Goal: Information Seeking & Learning: Learn about a topic

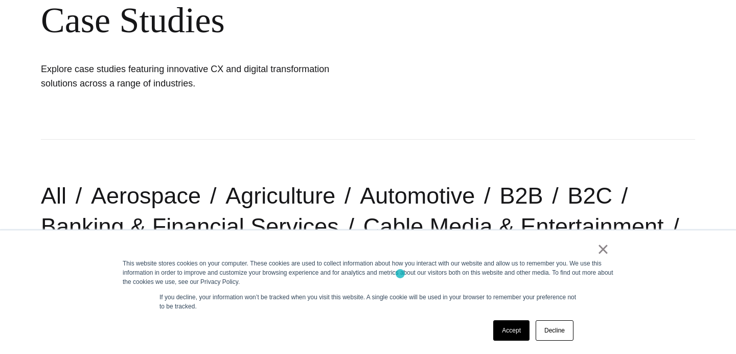
scroll to position [160, 0]
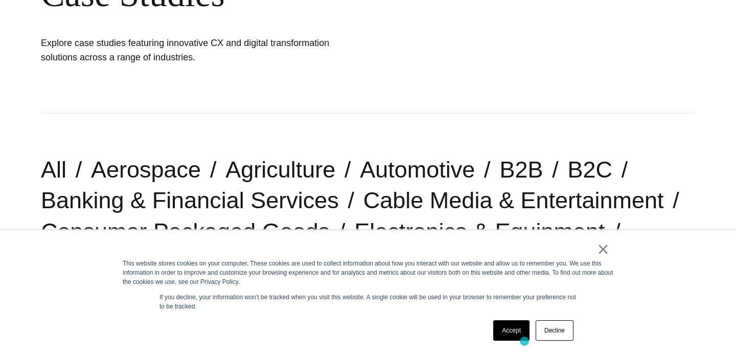
click at [525, 341] on div "Accept Decline" at bounding box center [533, 330] width 86 height 27
click at [510, 333] on link "Accept" at bounding box center [511, 330] width 36 height 20
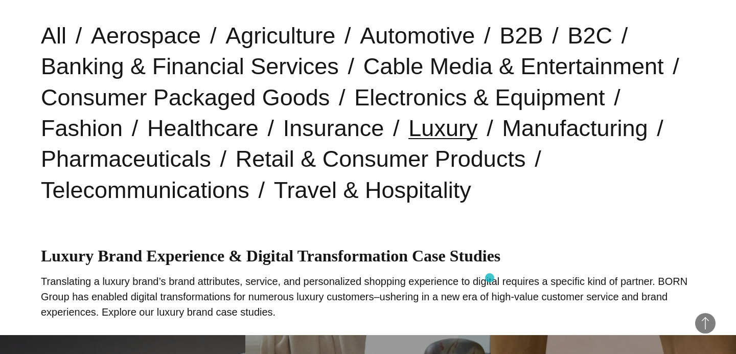
scroll to position [294, 0]
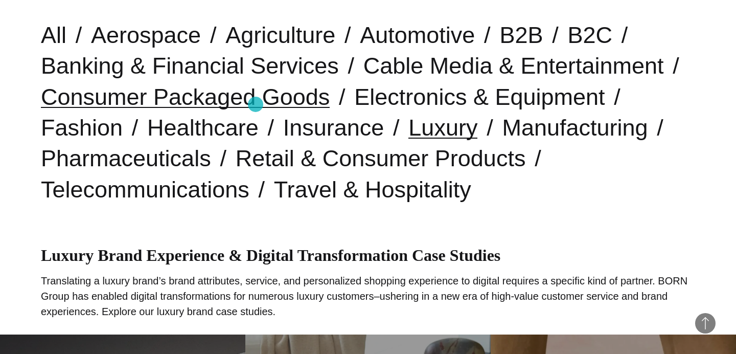
click at [255, 104] on link "Consumer Packaged Goods" at bounding box center [185, 97] width 289 height 26
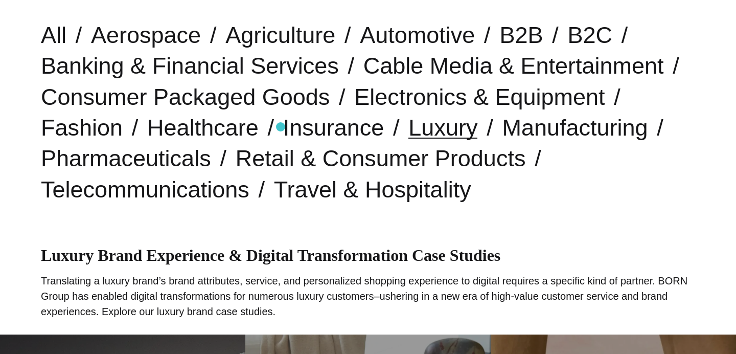
scroll to position [0, 0]
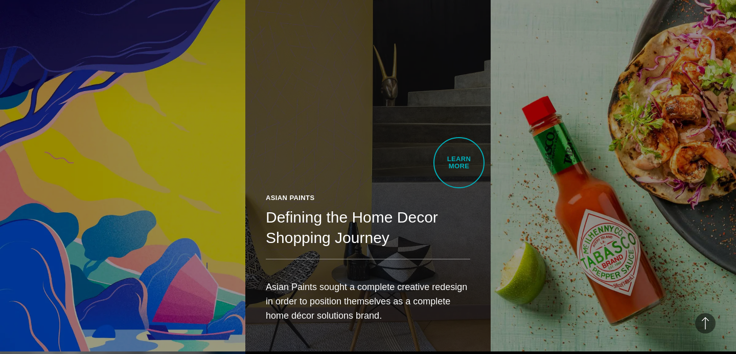
scroll to position [2198, 0]
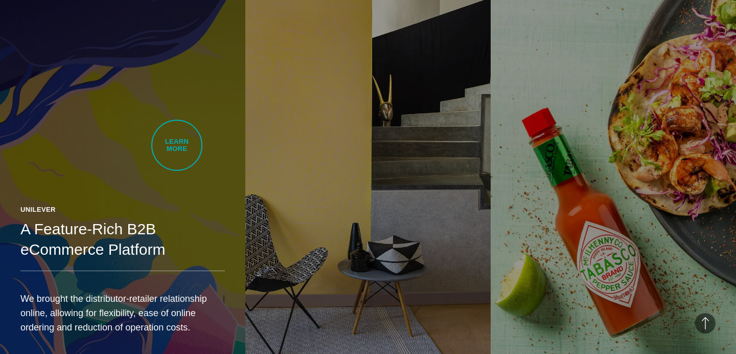
click at [177, 145] on link "Unilever A Feature-Rich B2B eCommerce Platform We brought the distributor-retai…" at bounding box center [122, 169] width 245 height 387
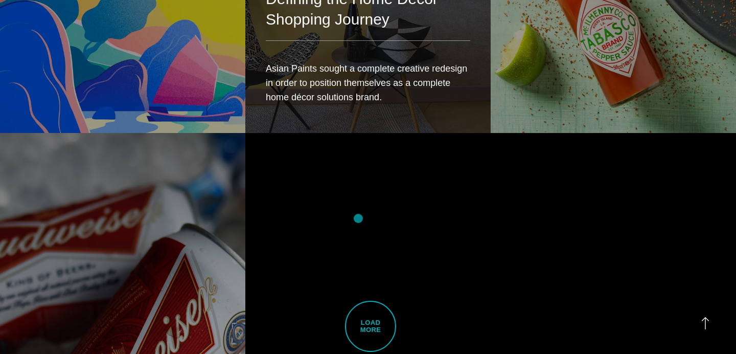
scroll to position [2533, 0]
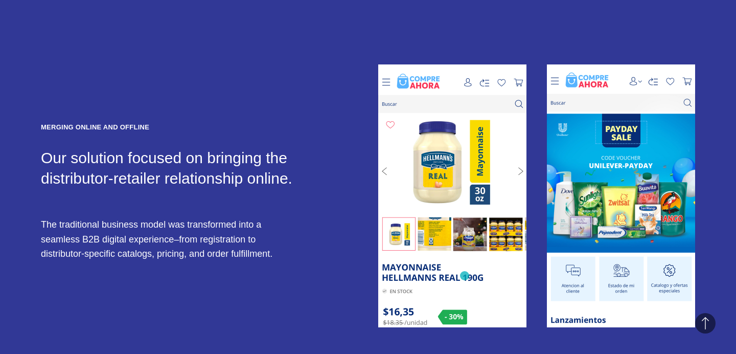
scroll to position [1415, 0]
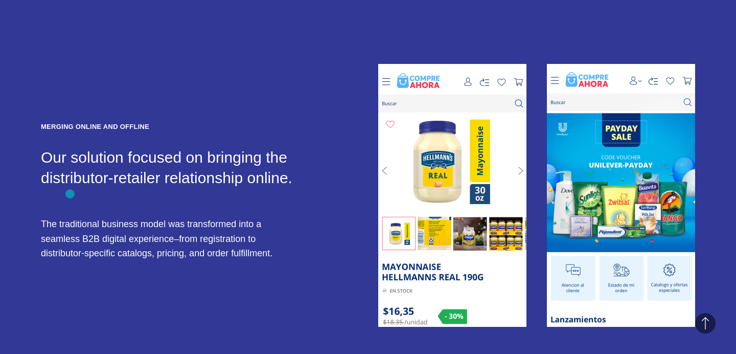
click at [70, 217] on p "The traditional business model was transformed into a seamless B2B digital expe…" at bounding box center [171, 238] width 261 height 43
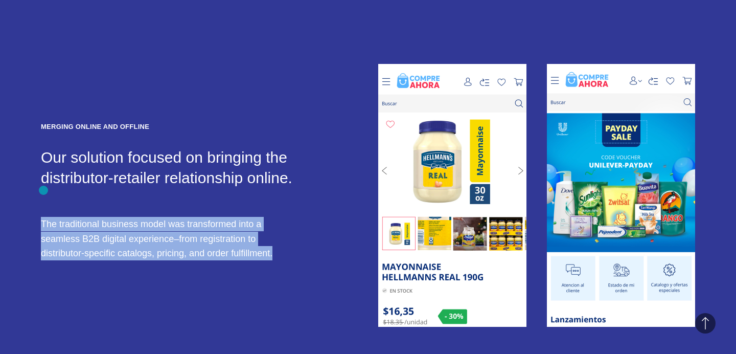
drag, startPoint x: 207, startPoint y: 223, endPoint x: 43, endPoint y: 191, distance: 166.3
click at [43, 217] on p "The traditional business model was transformed into a seamless B2B digital expe…" at bounding box center [171, 238] width 261 height 43
copy p "he traditional business model was transformed into a seamless B2B digital exper…"
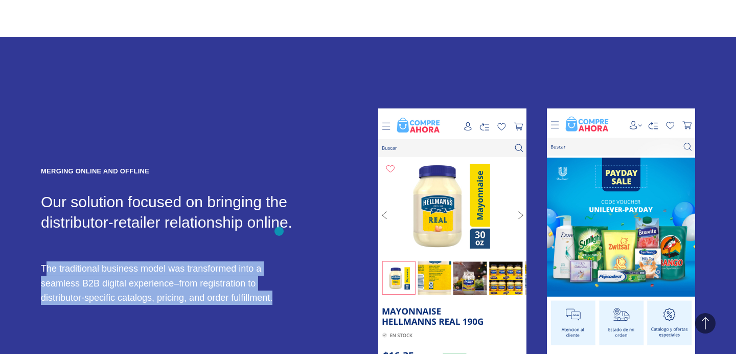
scroll to position [1204, 0]
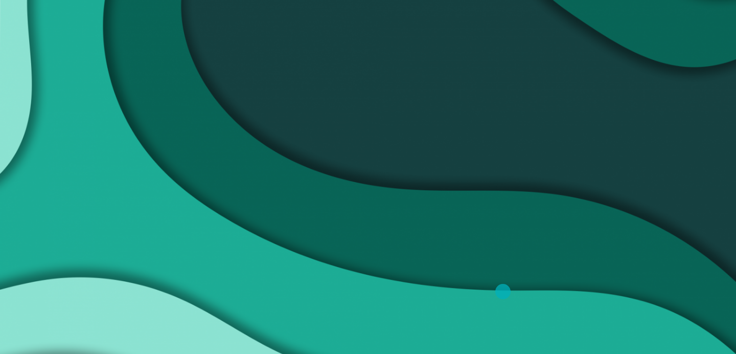
scroll to position [56, 0]
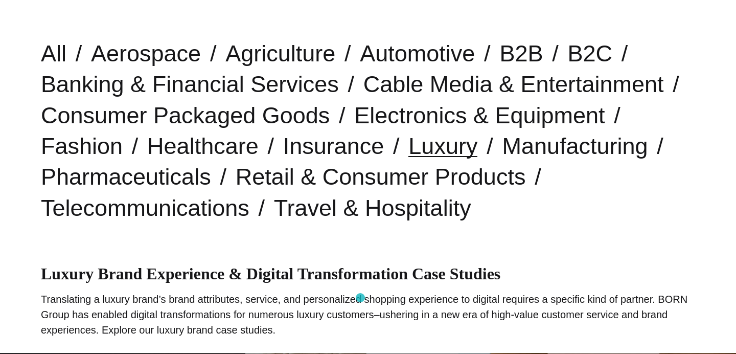
scroll to position [282, 0]
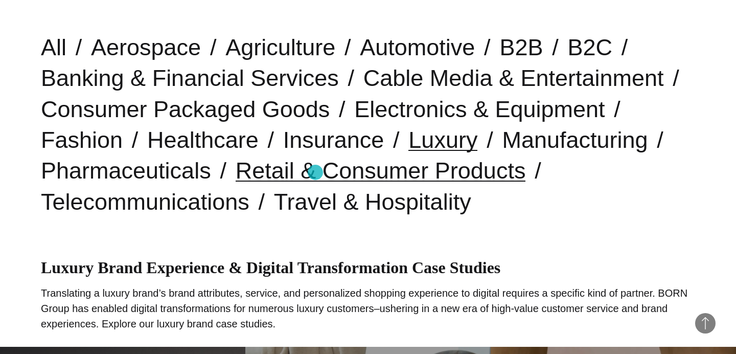
click at [315, 172] on link "Retail & Consumer Products" at bounding box center [381, 170] width 290 height 26
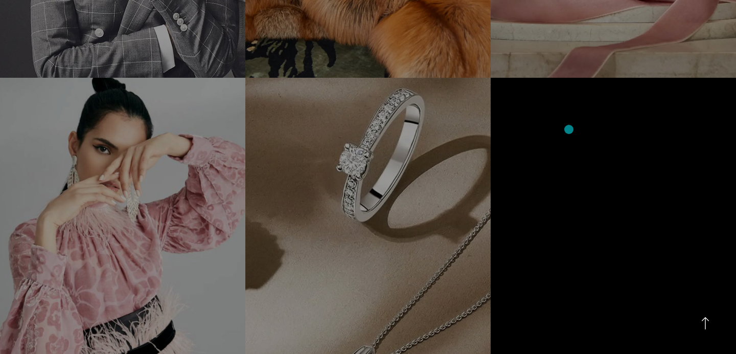
scroll to position [0, 0]
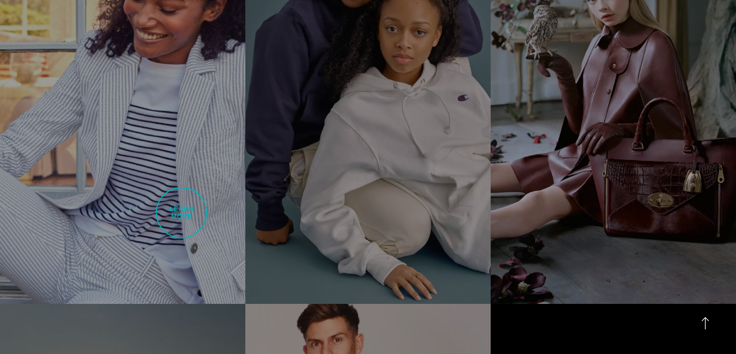
scroll to position [1082, 0]
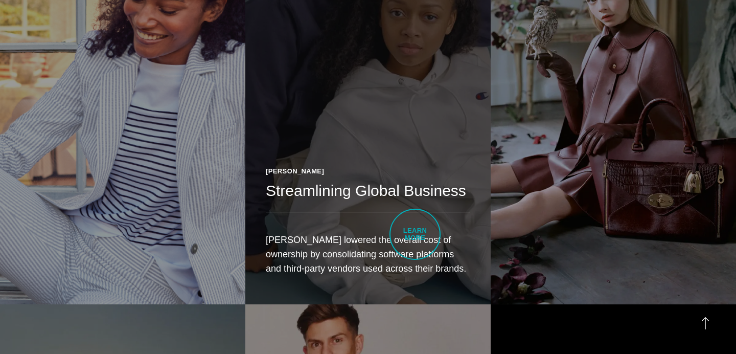
click at [415, 234] on p "HanesBrands lowered the overall cost of ownership by consolidating software pla…" at bounding box center [368, 254] width 205 height 43
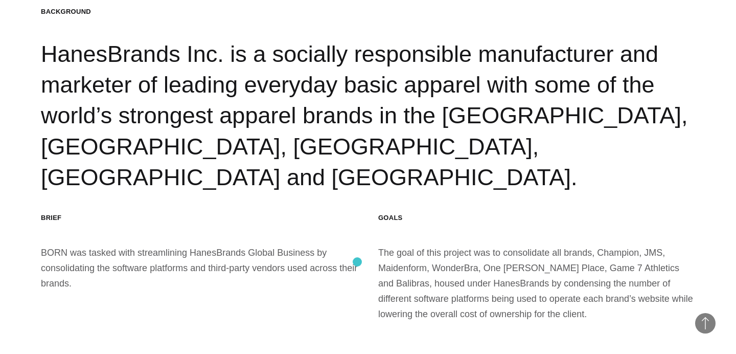
scroll to position [1067, 0]
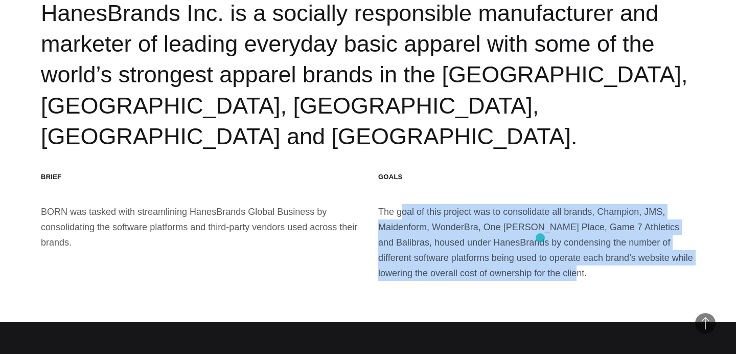
drag, startPoint x: 379, startPoint y: 188, endPoint x: 540, endPoint y: 238, distance: 169.2
click at [540, 238] on div "GOALS The goal of this project was to consolidate all brands, Champion, JMS, Ma…" at bounding box center [536, 226] width 317 height 108
copy div "The goal of this project was to consolidate all brands, Champion, JMS, Maidenfo…"
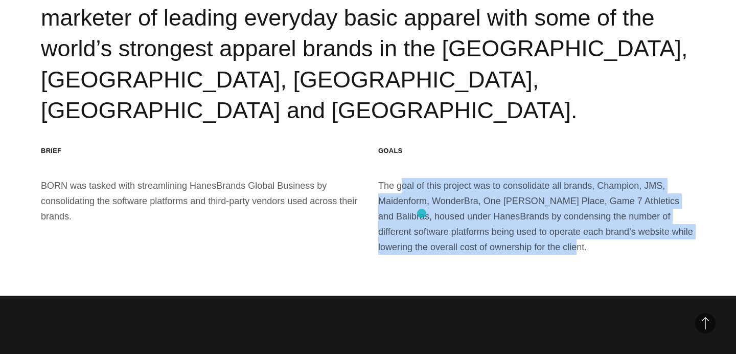
scroll to position [1111, 0]
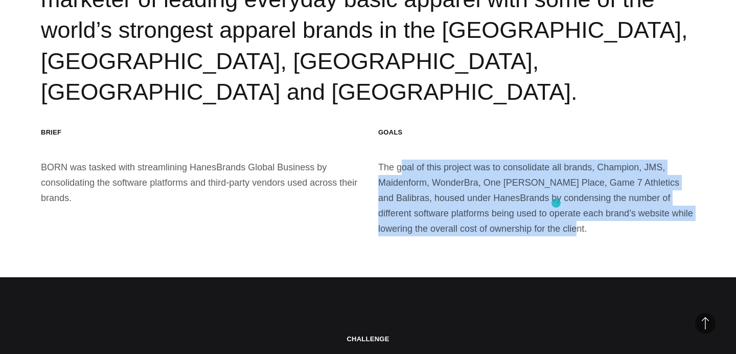
copy div "The goal of this project was to consolidate all brands, Champion, JMS, Maidenfo…"
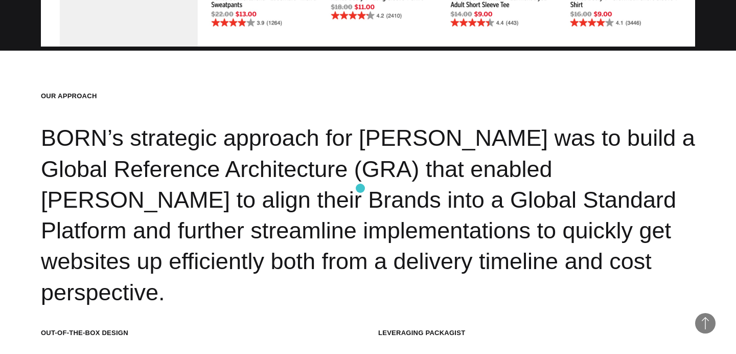
scroll to position [2182, 0]
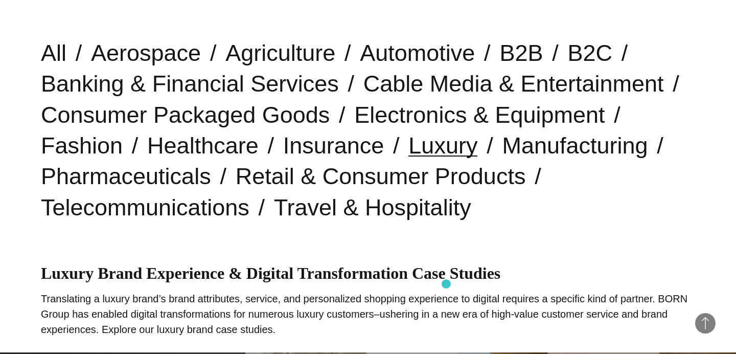
scroll to position [293, 0]
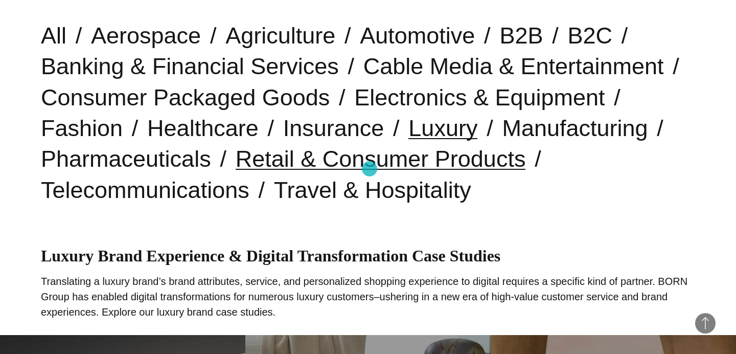
click at [370, 169] on link "Retail & Consumer Products" at bounding box center [381, 159] width 290 height 26
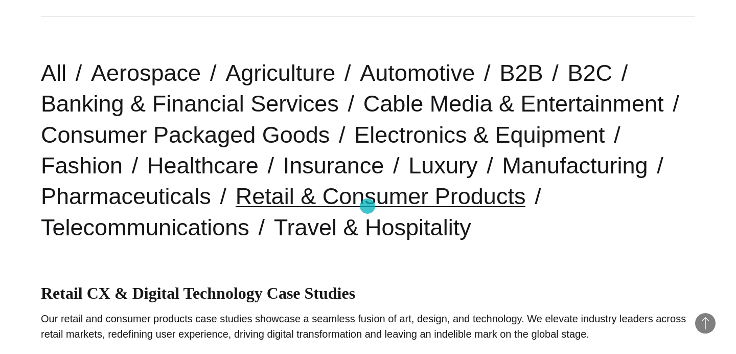
scroll to position [258, 0]
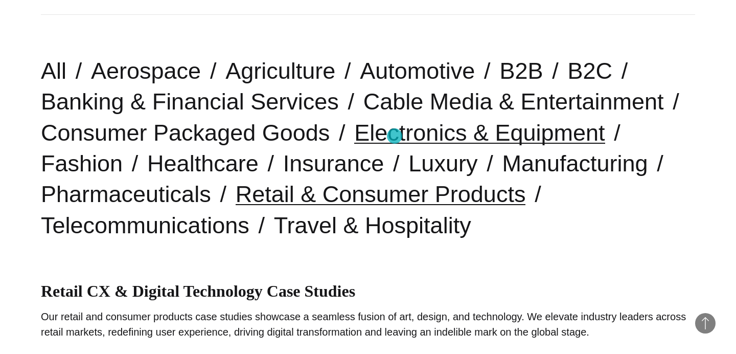
click at [395, 136] on link "Electronics & Equipment" at bounding box center [479, 133] width 251 height 26
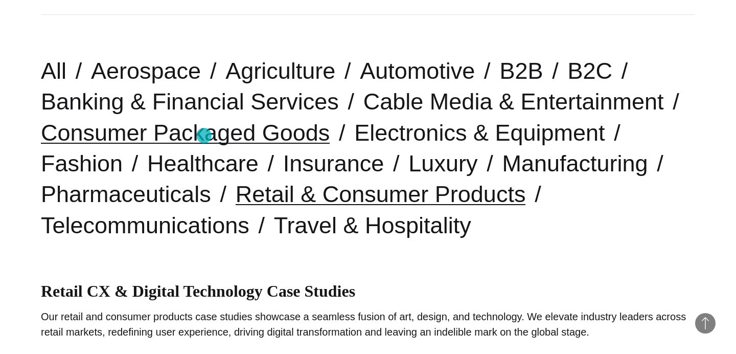
click at [204, 135] on link "Consumer Packaged Goods" at bounding box center [185, 133] width 289 height 26
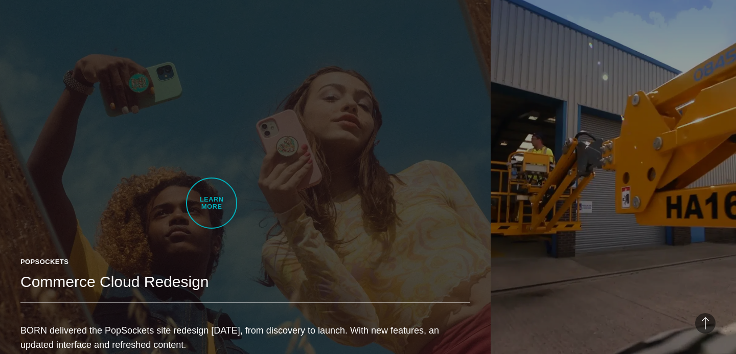
scroll to position [654, 0]
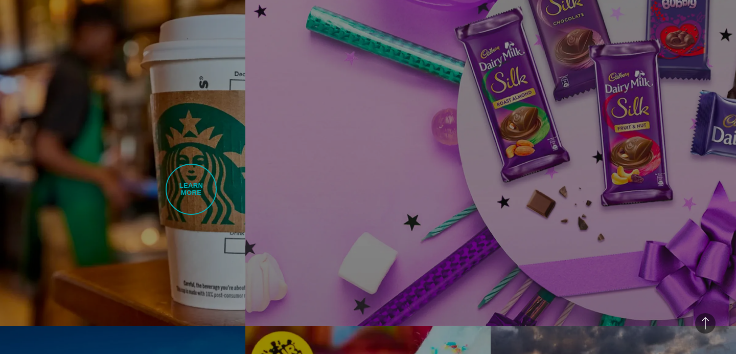
scroll to position [1508, 0]
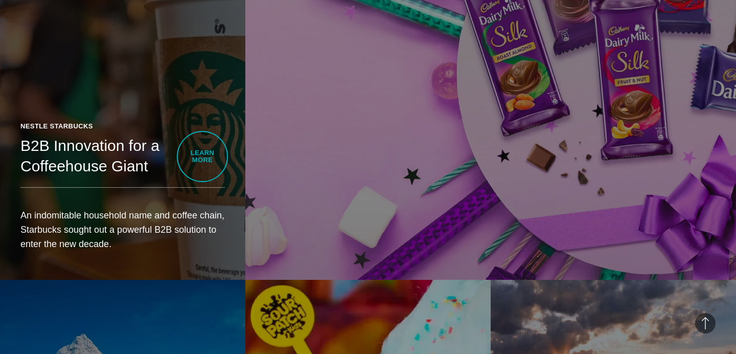
click at [202, 156] on h2 "B2B Innovation for a Coffeehouse Giant" at bounding box center [122, 155] width 205 height 41
click at [185, 180] on header "Nestle Starbucks B2B Innovation for a Coffeehouse Giant" at bounding box center [122, 154] width 205 height 66
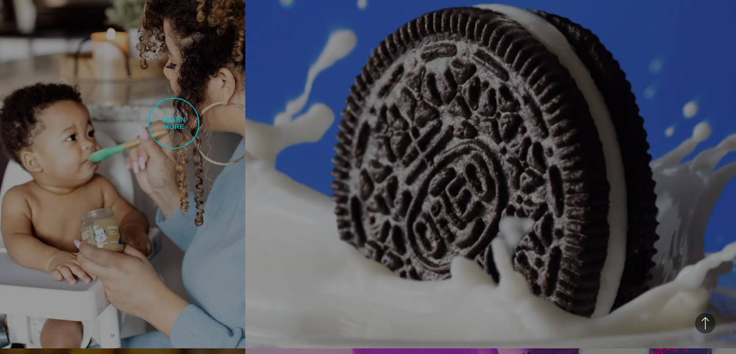
scroll to position [990, 0]
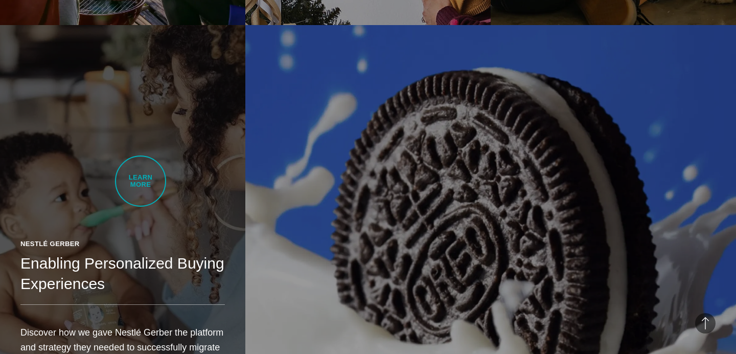
click at [141, 181] on link "Nestlé Gerber Enabling Personalized Buying Experiences Discover how we gave Nes…" at bounding box center [122, 218] width 245 height 387
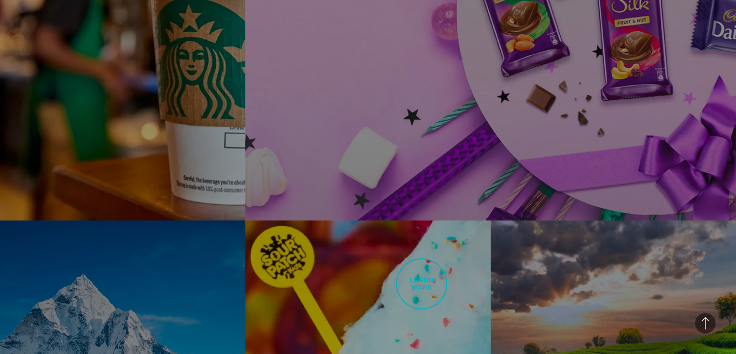
scroll to position [1583, 0]
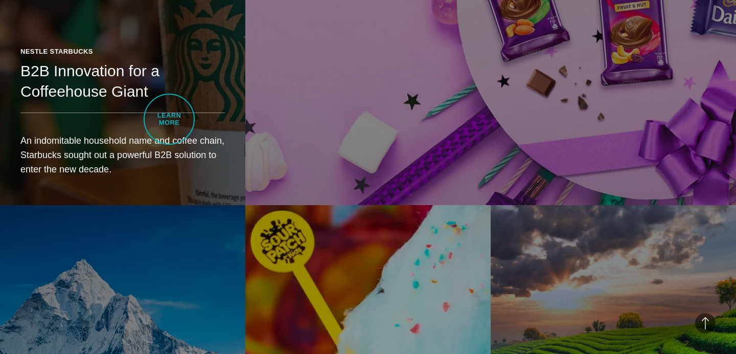
click at [169, 119] on div "Nestle Starbucks B2B Innovation for a Coffeehouse Giant An indomitable househol…" at bounding box center [122, 115] width 245 height 179
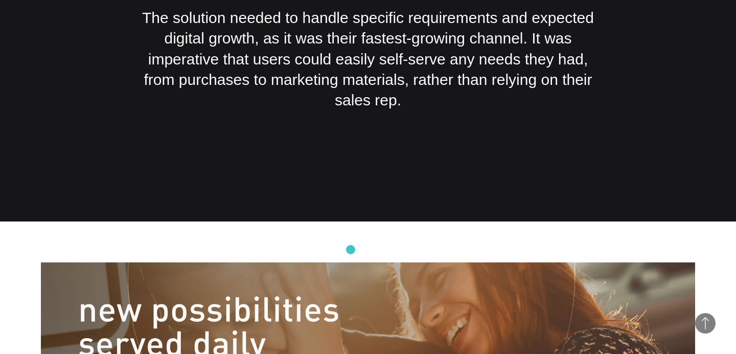
scroll to position [1844, 0]
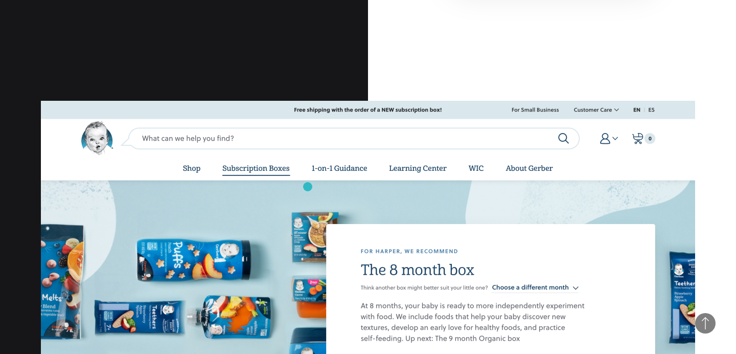
scroll to position [680, 0]
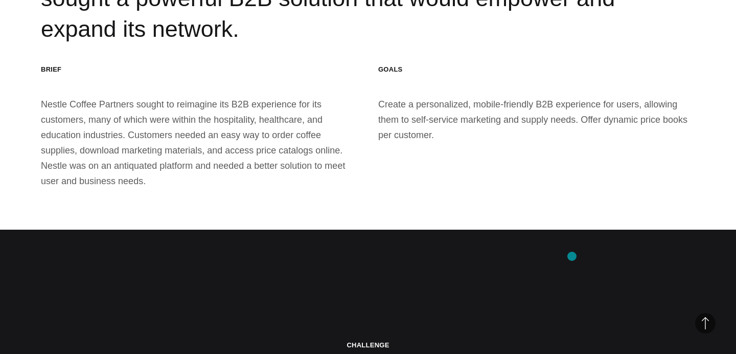
scroll to position [1481, 0]
drag, startPoint x: 378, startPoint y: 76, endPoint x: 454, endPoint y: 103, distance: 80.2
click at [454, 103] on div "Goals Create a personalized, mobile-friendly B2B experience for users, allowing…" at bounding box center [536, 125] width 317 height 123
copy div "Create a personalized, mobile-friendly B2B experience for users, allowing them …"
click at [53, 82] on div "Brief Nestle Coffee Partners sought to reimagine its B2B experience for its cus…" at bounding box center [199, 125] width 317 height 123
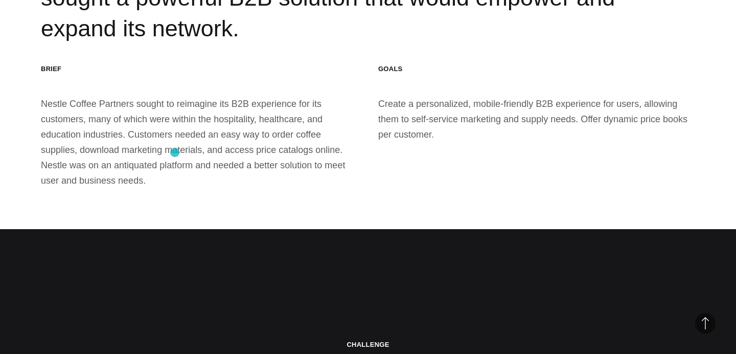
drag, startPoint x: 34, startPoint y: 74, endPoint x: 175, endPoint y: 152, distance: 161.4
copy div "Nestle Coffee Partners sought to reimagine its B2B experience for its customers…"
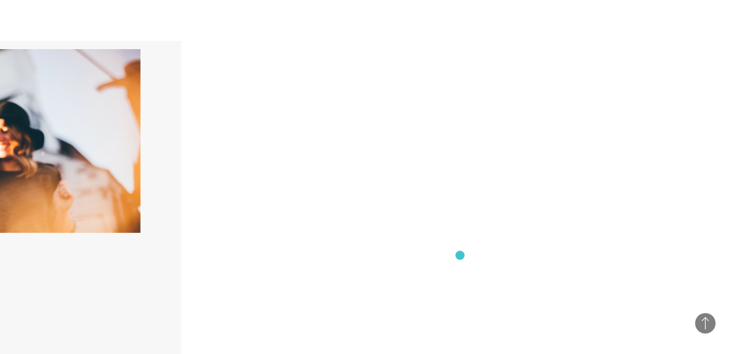
scroll to position [3289, 0]
